Goal: Task Accomplishment & Management: Manage account settings

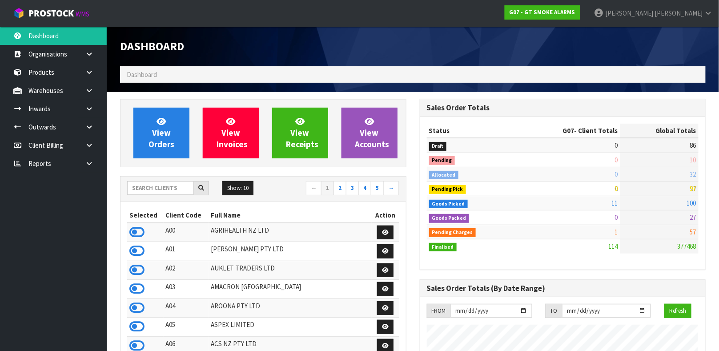
scroll to position [559, 299]
click at [161, 193] on input "text" at bounding box center [160, 188] width 67 height 14
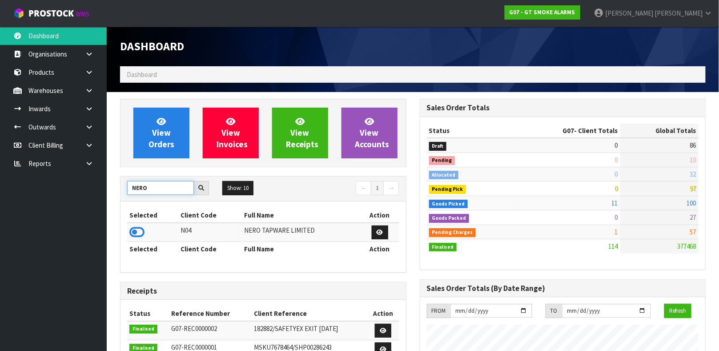
type input "NERO"
click at [145, 232] on td at bounding box center [152, 232] width 51 height 19
click at [132, 229] on icon at bounding box center [136, 231] width 15 height 13
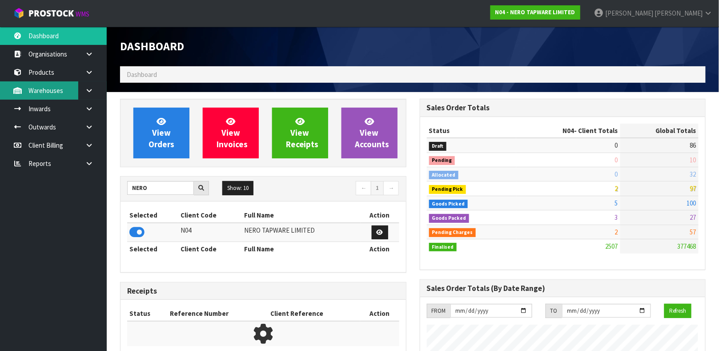
scroll to position [713, 299]
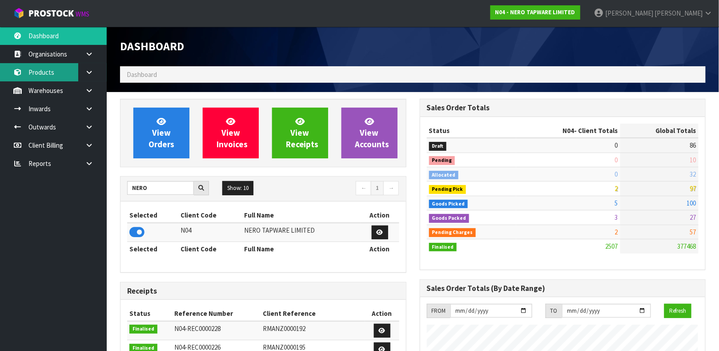
click at [40, 80] on link "Products" at bounding box center [53, 72] width 107 height 18
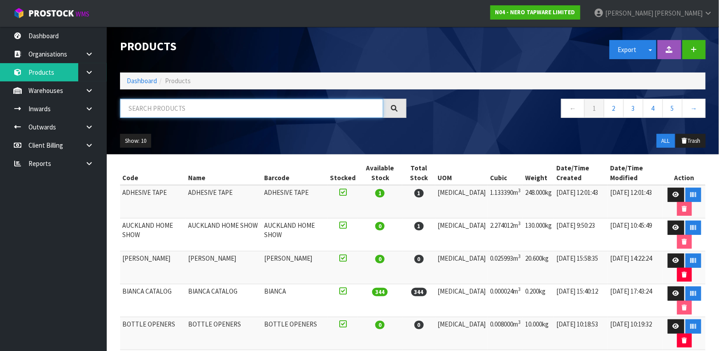
click at [189, 115] on input "text" at bounding box center [251, 108] width 263 height 19
type input "9355433061779"
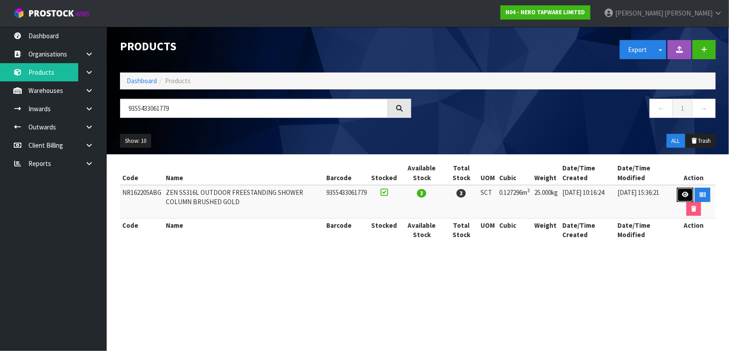
click at [681, 191] on link at bounding box center [685, 195] width 16 height 14
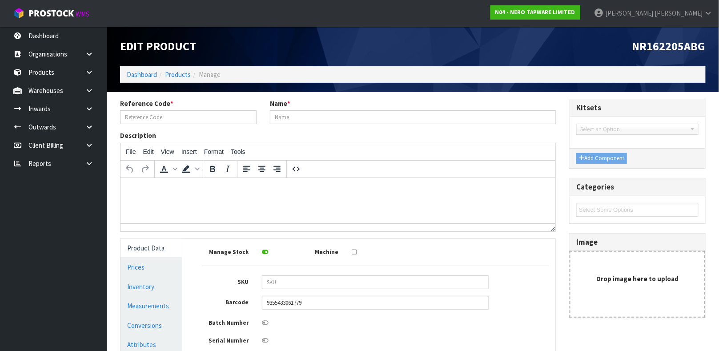
type input "NR162205ABG"
type input "ZEN SS316L OUTDOOR FREESTANDING SHOWER COLUMN BRUSHED GOLD"
click at [165, 304] on link "Measurements" at bounding box center [151, 306] width 61 height 18
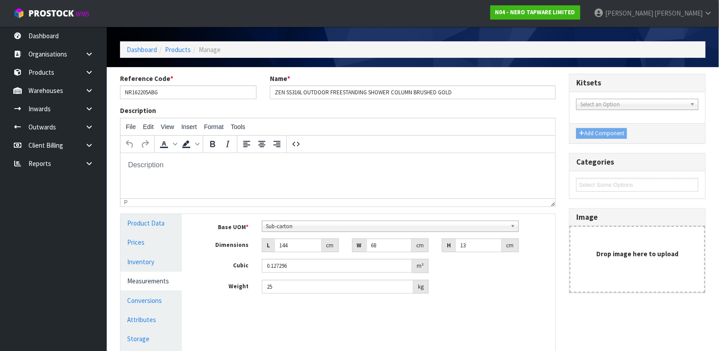
scroll to position [24, 0]
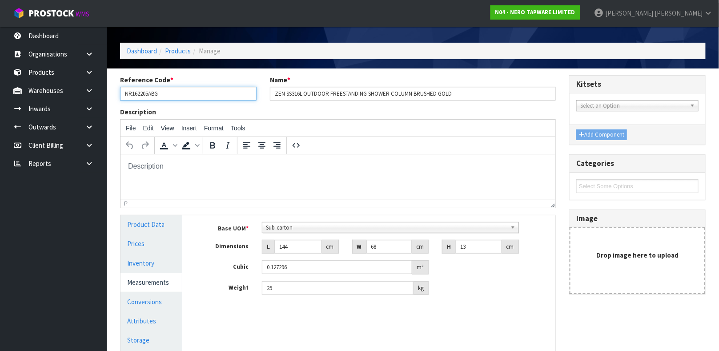
click at [156, 93] on input "NR162205ABG" at bounding box center [188, 94] width 137 height 14
click at [170, 52] on link "Products" at bounding box center [178, 51] width 26 height 8
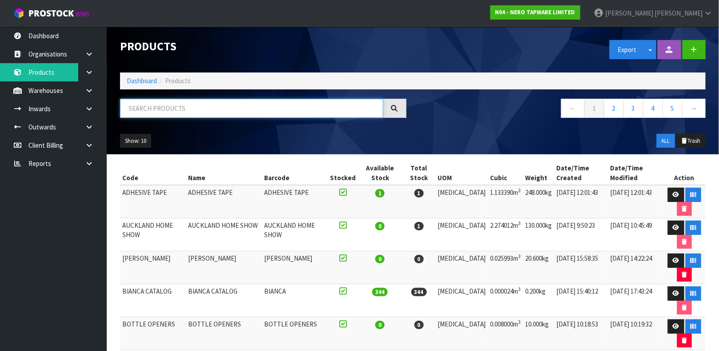
click at [221, 110] on input "text" at bounding box center [251, 108] width 263 height 19
paste input "NR162205ABG"
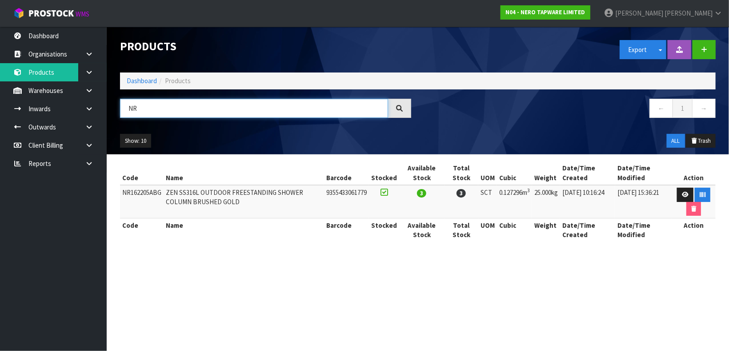
type input "N"
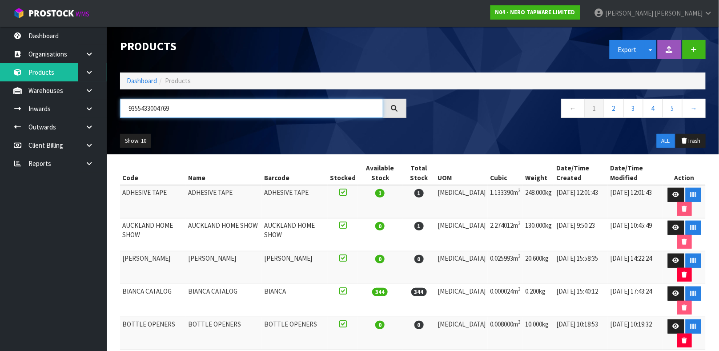
type input "9355433004769"
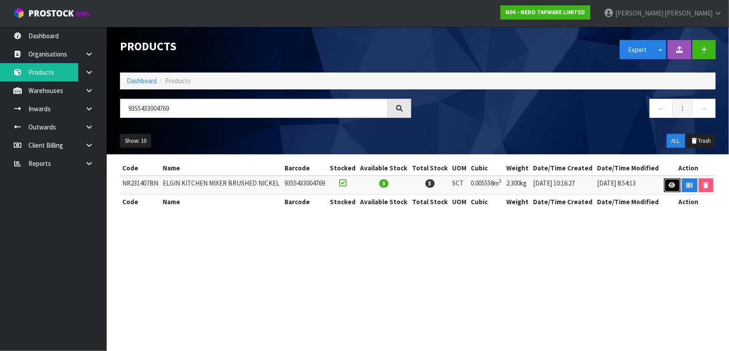
click at [667, 185] on link at bounding box center [672, 185] width 16 height 14
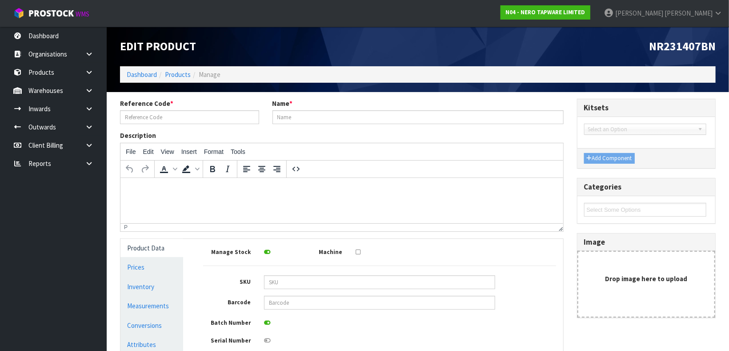
type input "NR231407BN"
type input "ELGIN KITCHEN MIXER BRUSHED NICKEL"
type input "9355433004769"
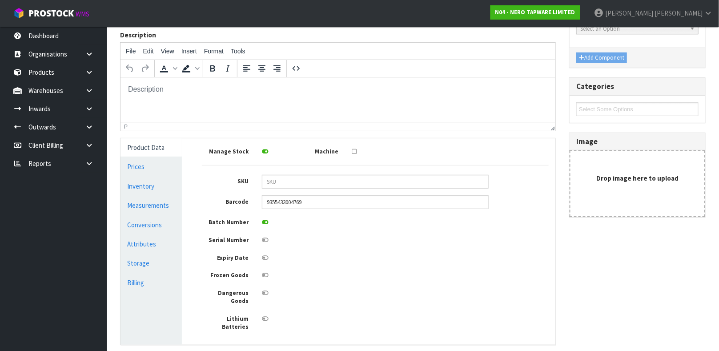
scroll to position [114, 0]
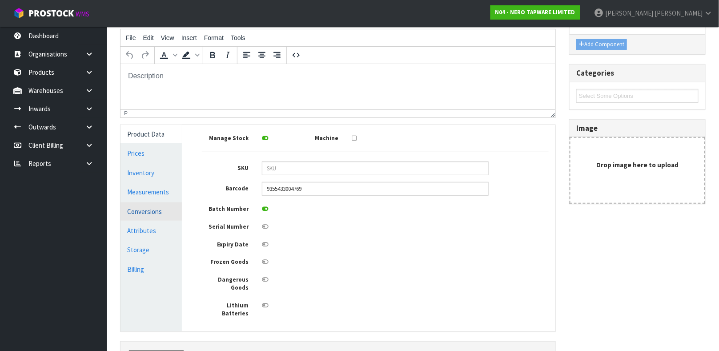
click at [153, 209] on link "Conversions" at bounding box center [151, 211] width 61 height 18
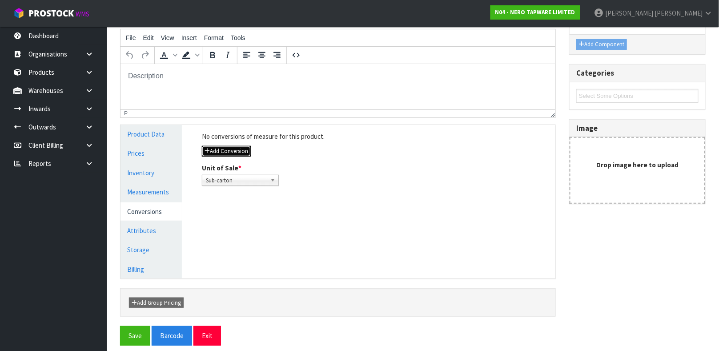
click at [225, 155] on button "Add Conversion" at bounding box center [226, 151] width 49 height 11
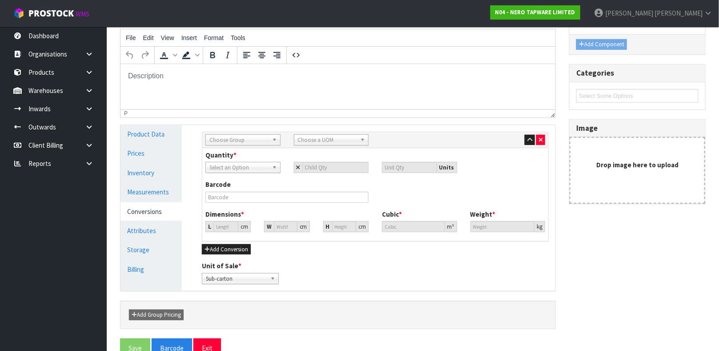
click at [252, 132] on div "Sub Inner Inner Outer Pallet Choose Group Bag Bar Basket Bin Bottle Box Bundle …" at bounding box center [375, 140] width 346 height 16
click at [251, 132] on div "Sub Inner Inner Outer Pallet Choose Group Bag Bar Basket Bin Bottle Box Bundle …" at bounding box center [375, 140] width 346 height 16
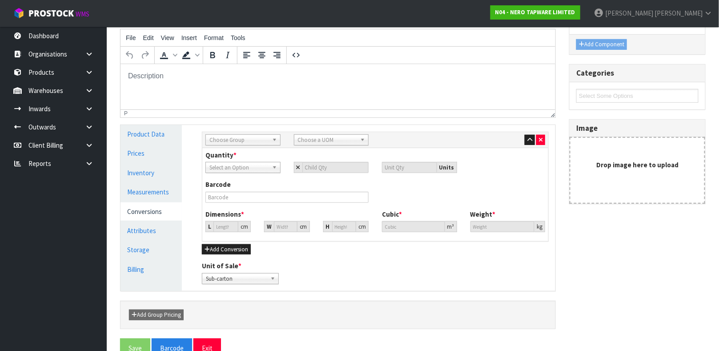
click at [249, 140] on span "Choose Group" at bounding box center [238, 140] width 59 height 11
click at [238, 185] on li "Outer" at bounding box center [243, 187] width 71 height 11
click at [328, 132] on div "Sub Inner Inner Outer Pallet Outer Sub Inner Inner Outer Pallet Bag Bar Basket …" at bounding box center [375, 140] width 346 height 16
click at [328, 136] on span "Choose a UOM" at bounding box center [327, 140] width 59 height 11
type input "CART"
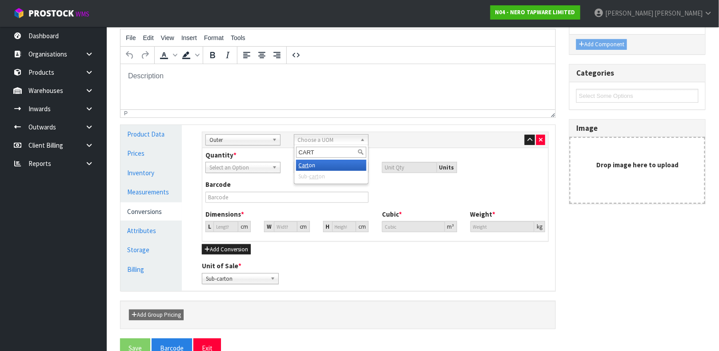
click at [324, 166] on li "Cart on" at bounding box center [331, 165] width 71 height 11
click at [328, 169] on input "number" at bounding box center [335, 167] width 67 height 11
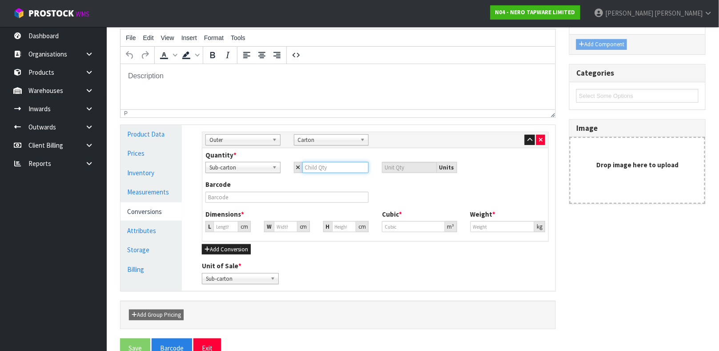
type input "6"
type input "32.188"
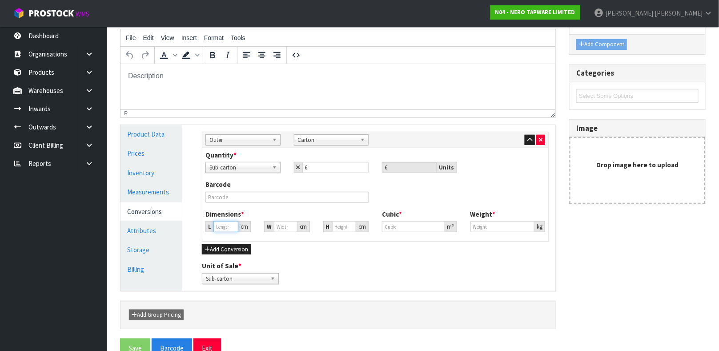
type input "32.188"
type input "0.033348"
type input "13.8"
click at [222, 225] on input "32.188" at bounding box center [225, 226] width 25 height 11
type input "32.18"
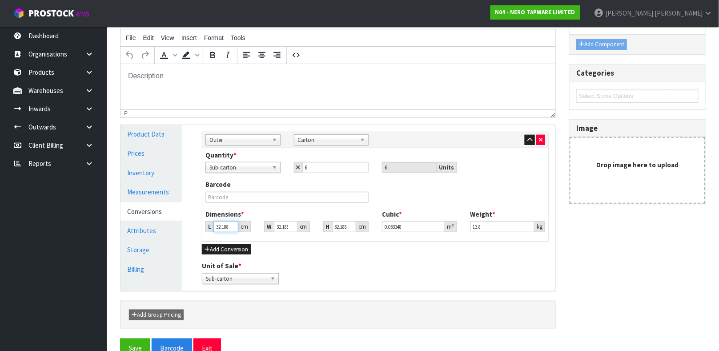
type input "0.033341"
type input "32.1"
type input "0.033258"
type input "32"
type input "0.033154"
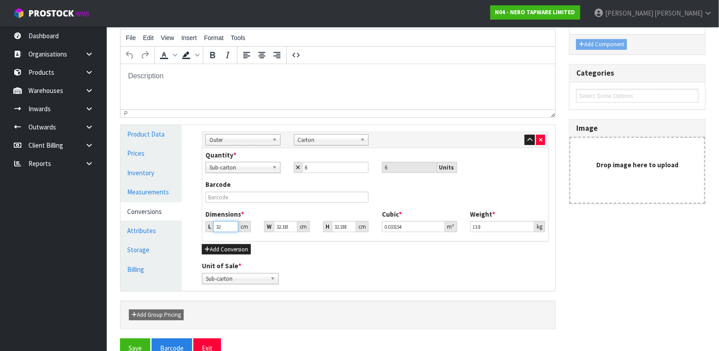
type input "3"
type input "0.003108"
type input "0.000001"
type input "3"
type input "0.003108"
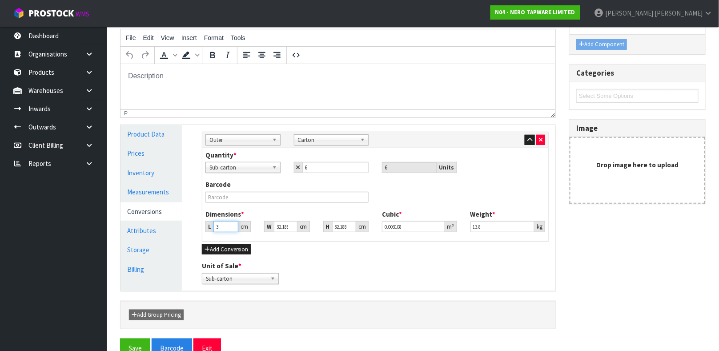
type input "37"
type input "0.038334"
type input "37"
click at [285, 232] on div "Dimensions * L 37 cm W 32.188 cm H 32.188 cm Cubic * 0.038334 m³ Weight * 13.8 …" at bounding box center [375, 223] width 353 height 29
click at [285, 230] on input "32.188" at bounding box center [285, 226] width 23 height 11
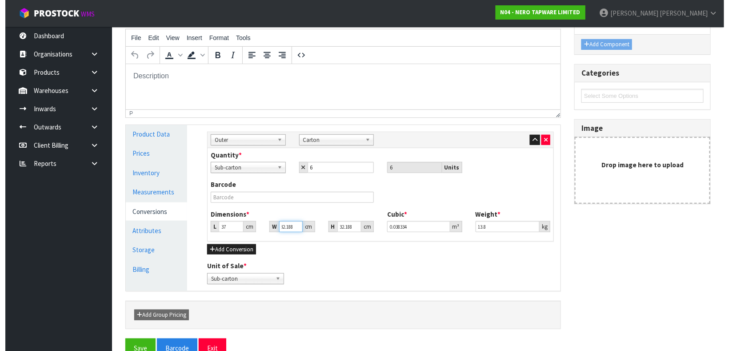
scroll to position [0, 0]
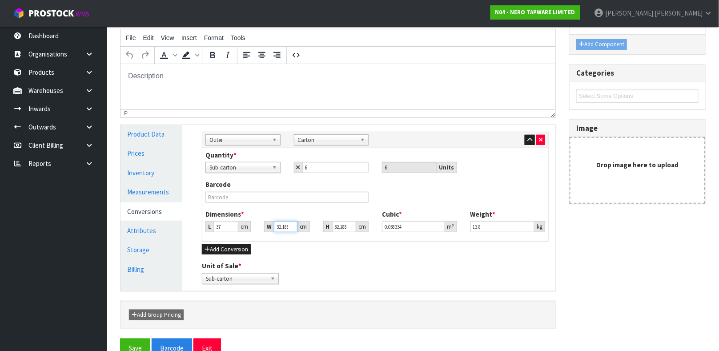
type input "0.000001"
type input "3"
type input "0.003573"
type input "36"
type input "0.042874"
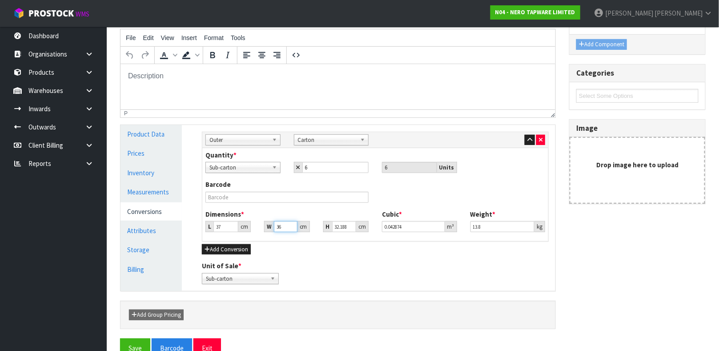
type input "36"
type input "4"
type input "0.005328"
type input "45"
type input "0.05994"
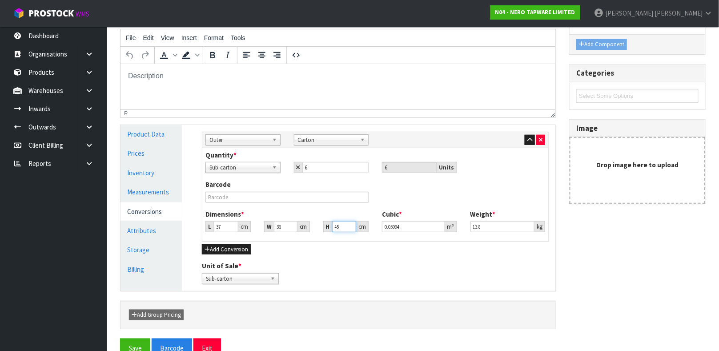
type input "45"
click at [495, 224] on input "13.8" at bounding box center [502, 226] width 64 height 11
type input "1"
type input "16"
click at [142, 339] on button "Save" at bounding box center [135, 347] width 30 height 19
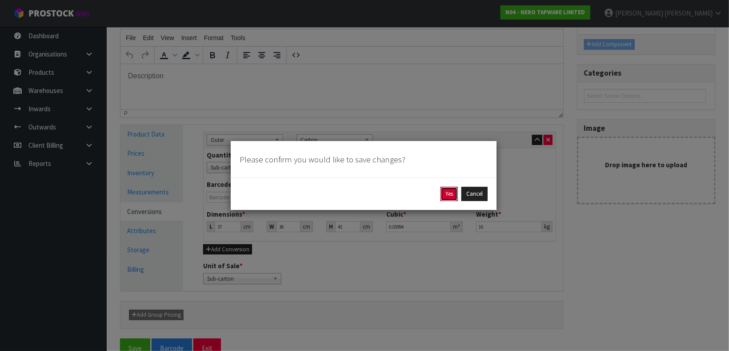
click at [454, 189] on button "Yes" at bounding box center [449, 194] width 17 height 14
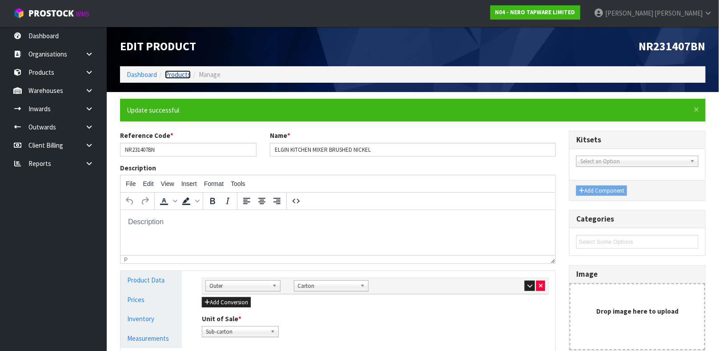
click at [180, 76] on link "Products" at bounding box center [178, 74] width 26 height 8
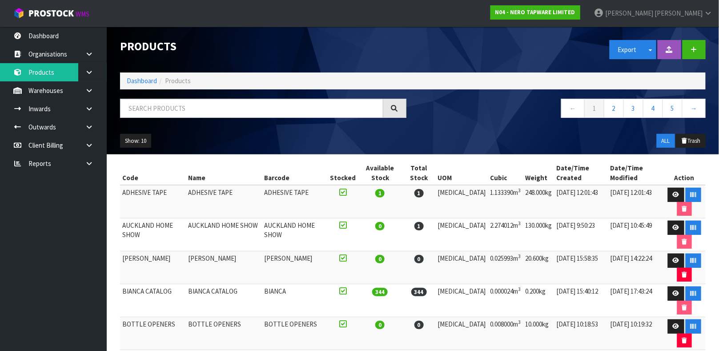
click at [241, 60] on div "Products" at bounding box center [263, 47] width 300 height 40
